Goal: Find specific page/section: Find specific page/section

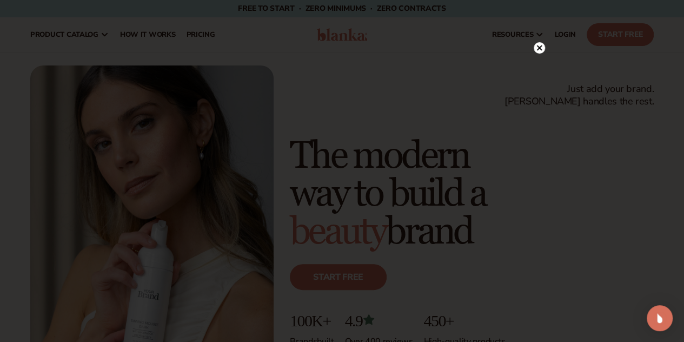
click at [534, 49] on circle at bounding box center [539, 47] width 11 height 11
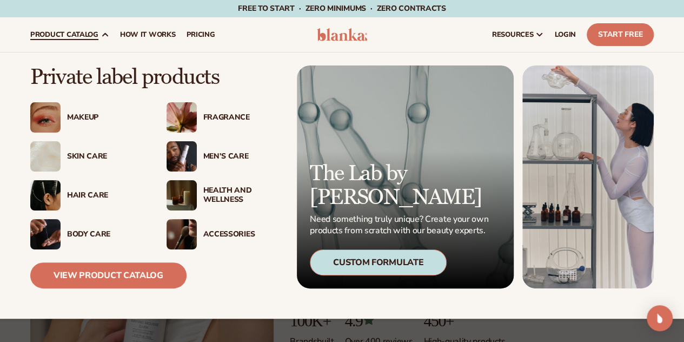
click at [41, 233] on img at bounding box center [45, 234] width 30 height 30
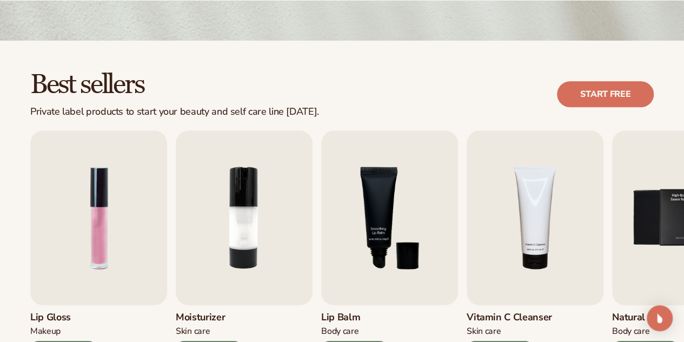
scroll to position [281, 0]
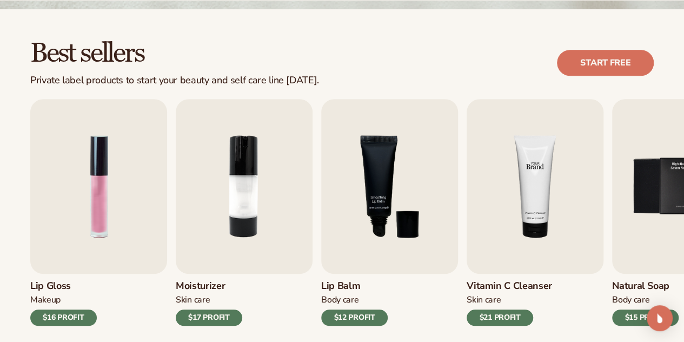
click at [565, 203] on img "4 / 9" at bounding box center [534, 186] width 137 height 175
click at [541, 225] on img "4 / 9" at bounding box center [534, 186] width 137 height 175
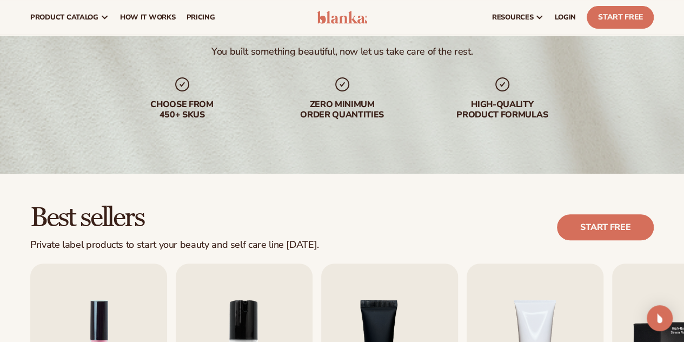
scroll to position [0, 0]
